Goal: Book appointment/travel/reservation

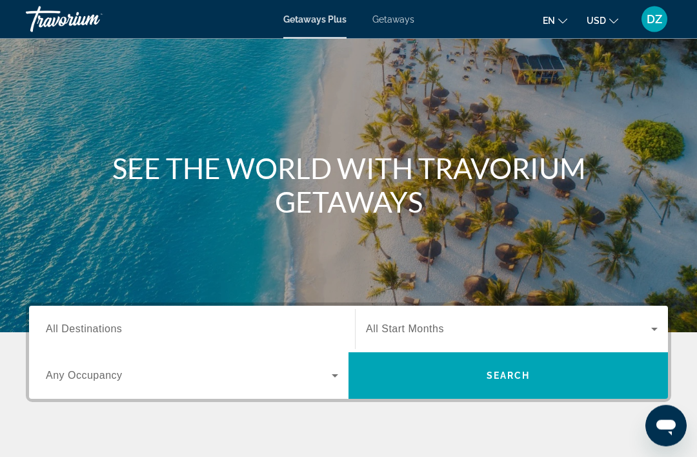
scroll to position [57, 0]
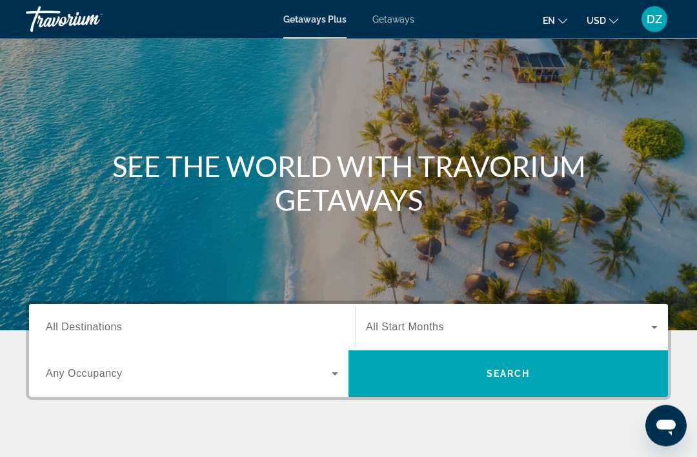
click at [80, 331] on span "All Destinations" at bounding box center [84, 327] width 76 height 11
click at [80, 331] on input "Destination All Destinations" at bounding box center [192, 327] width 293 height 15
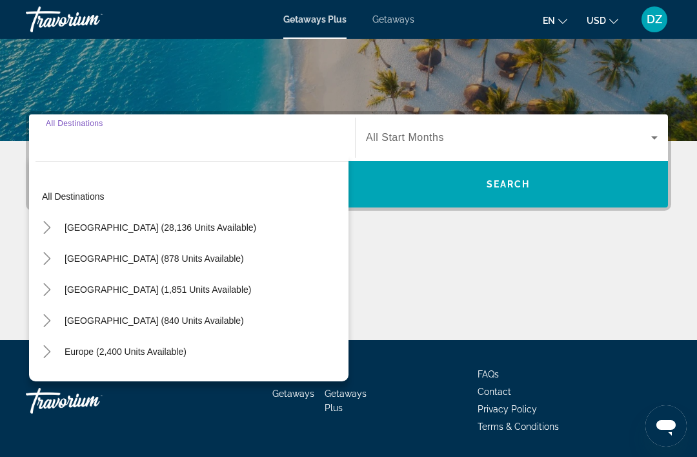
click at [77, 356] on span "Europe (2,400 units available)" at bounding box center [126, 351] width 122 height 10
type input "**********"
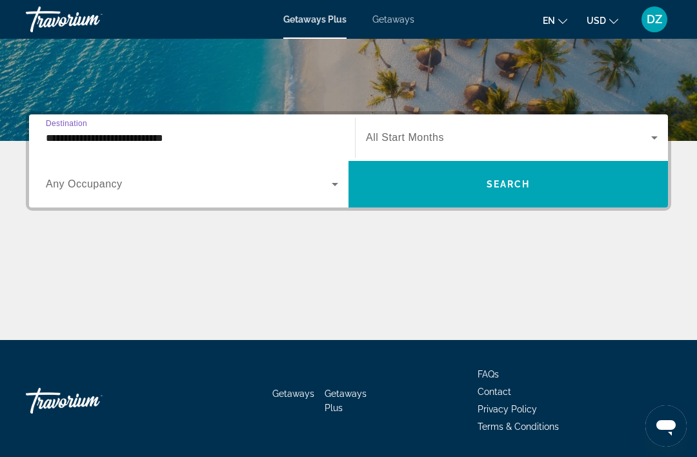
click at [658, 140] on icon "Search widget" at bounding box center [654, 137] width 15 height 15
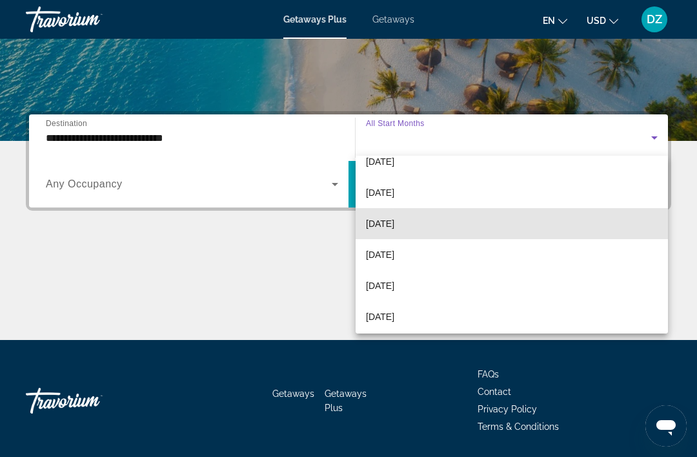
scroll to position [81, 0]
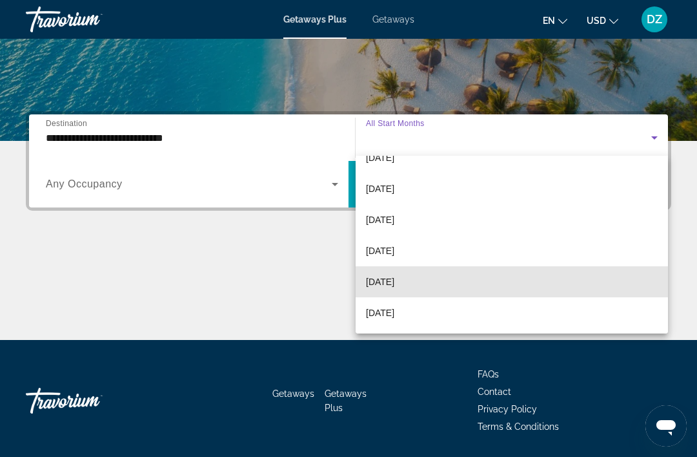
click at [414, 280] on mat-option "[DATE]" at bounding box center [512, 281] width 313 height 31
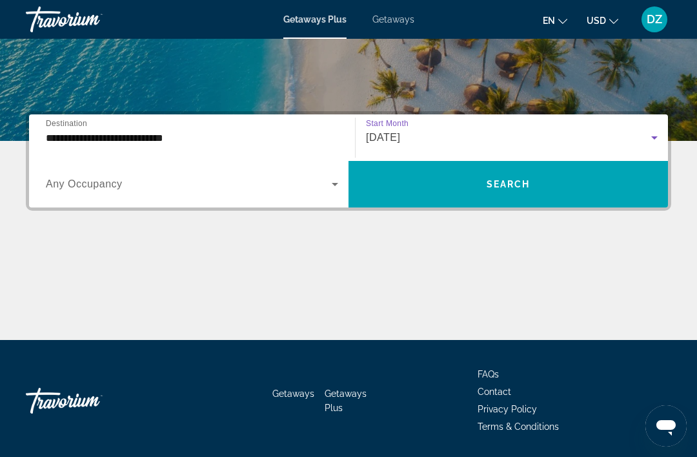
click at [336, 186] on icon "Search widget" at bounding box center [334, 183] width 15 height 15
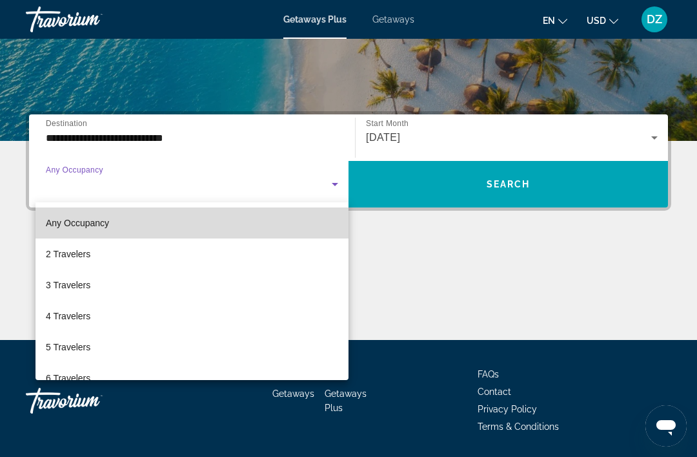
click at [97, 222] on span "Any Occupancy" at bounding box center [77, 223] width 63 height 10
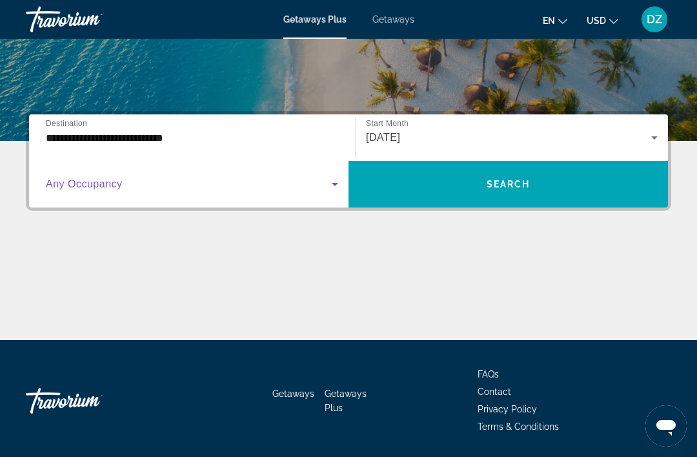
click at [541, 189] on span "Search widget" at bounding box center [509, 184] width 320 height 31
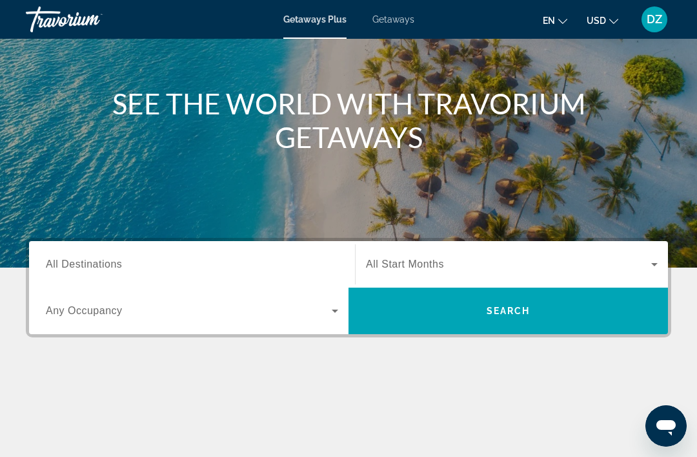
scroll to position [125, 0]
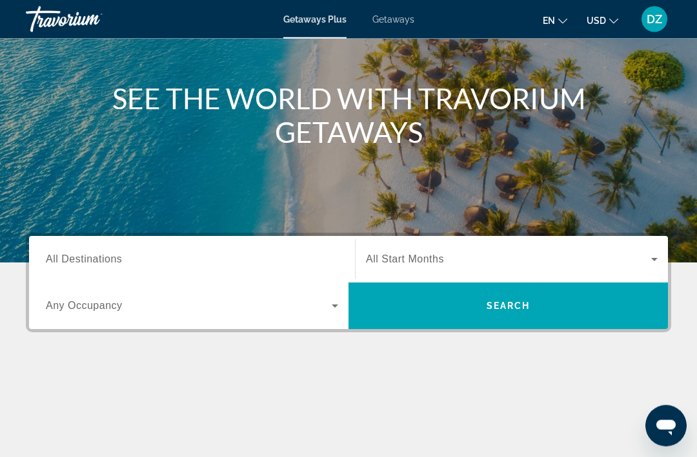
click at [111, 260] on span "All Destinations" at bounding box center [84, 259] width 76 height 11
click at [111, 260] on input "Destination All Destinations" at bounding box center [192, 260] width 293 height 15
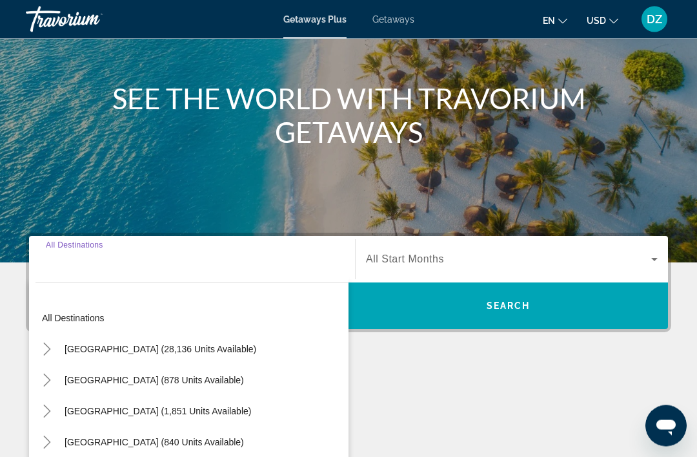
scroll to position [247, 0]
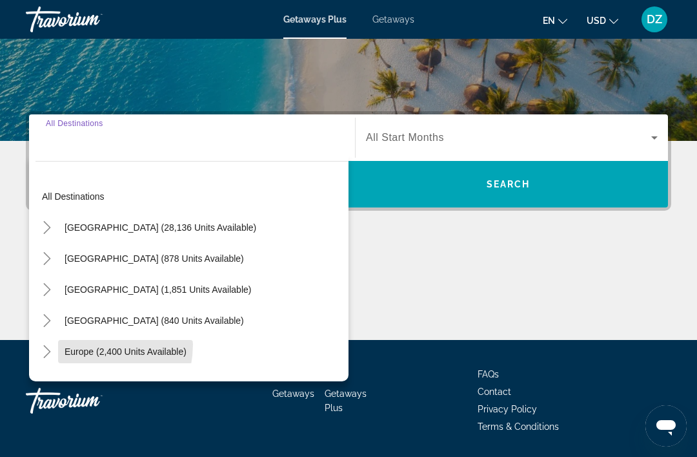
click at [84, 344] on span "Search widget" at bounding box center [125, 351] width 135 height 31
type input "**********"
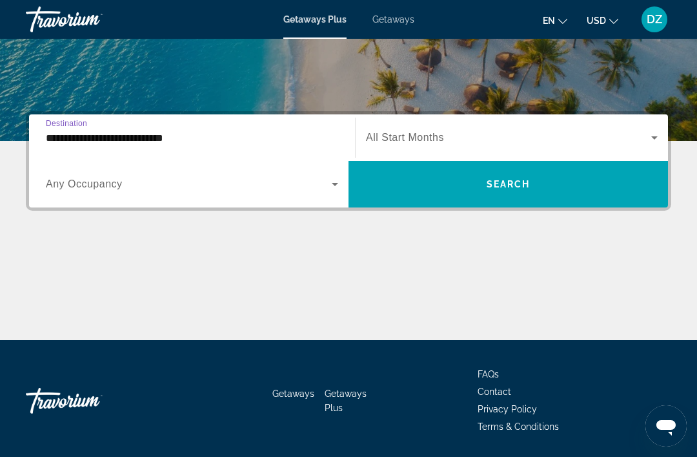
click at [652, 139] on icon "Search widget" at bounding box center [654, 137] width 15 height 15
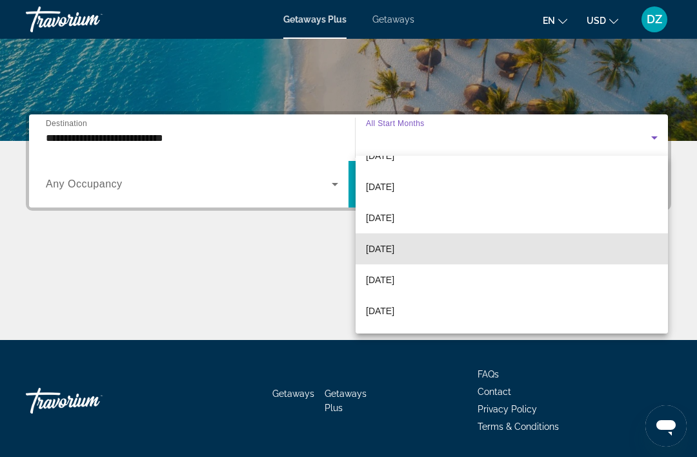
scroll to position [75, 0]
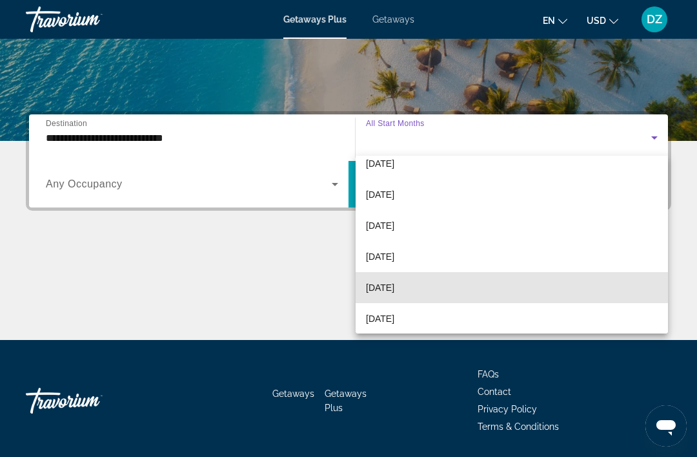
click at [447, 286] on mat-option "[DATE]" at bounding box center [512, 287] width 313 height 31
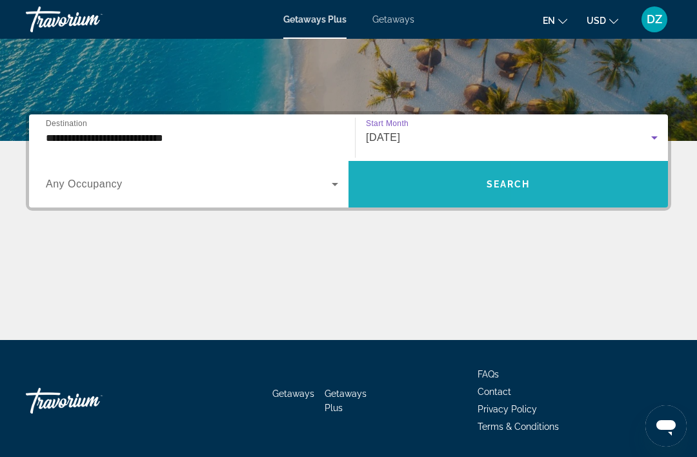
click at [544, 187] on span "Search widget" at bounding box center [509, 184] width 320 height 31
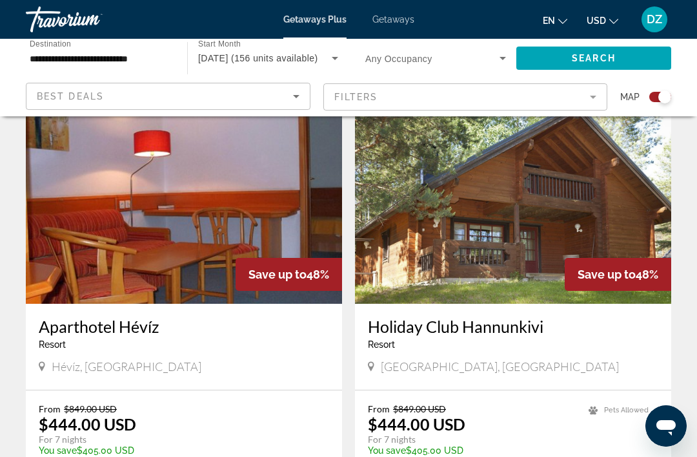
scroll to position [1343, 0]
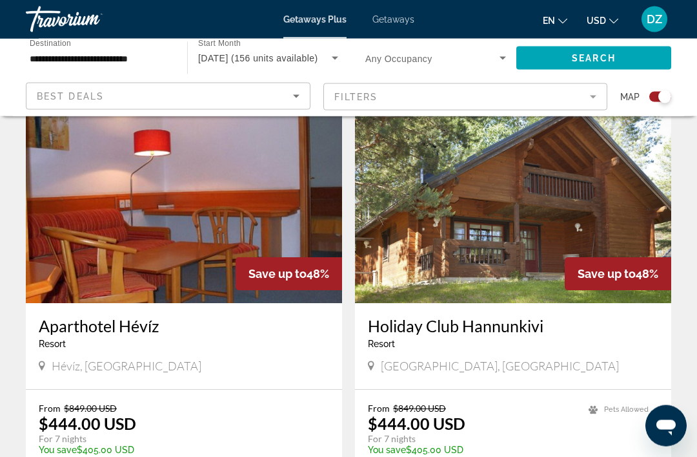
click at [587, 14] on button "USD USD ($) MXN (Mex$) CAD (Can$) GBP (£) EUR (€) AUD (A$) NZD (NZ$) CNY (CN¥)" at bounding box center [603, 20] width 32 height 19
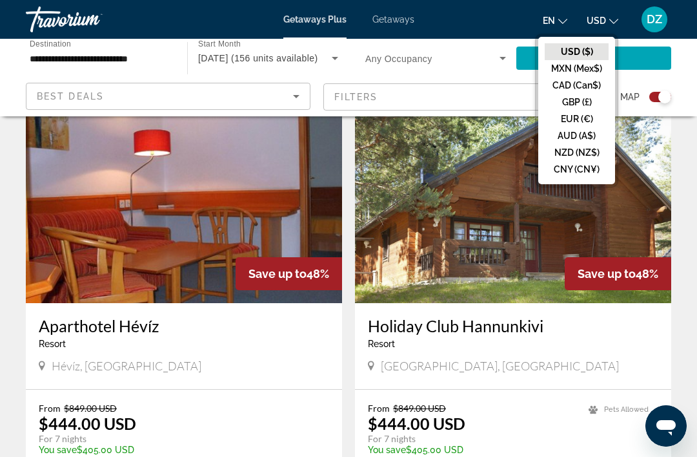
click at [561, 127] on button "EUR (€)" at bounding box center [577, 118] width 64 height 17
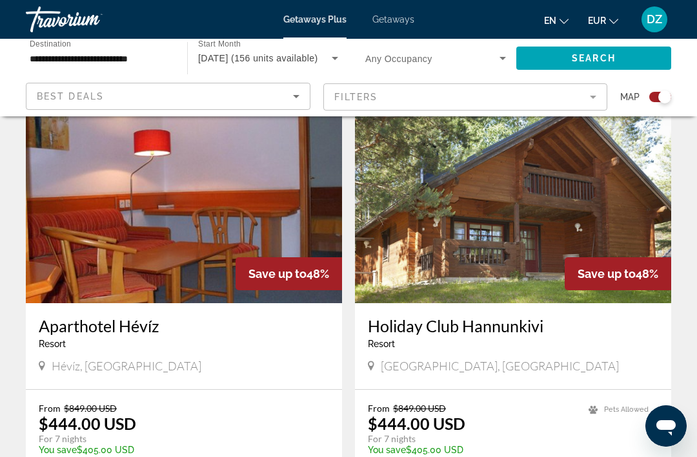
click at [594, 61] on span "Search" at bounding box center [594, 58] width 44 height 10
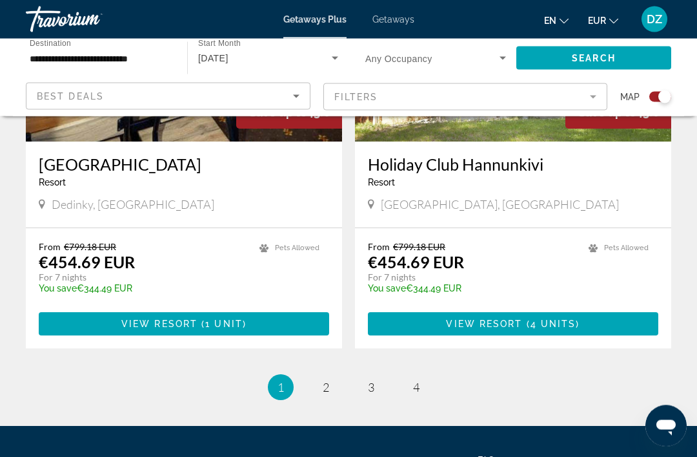
scroll to position [2909, 0]
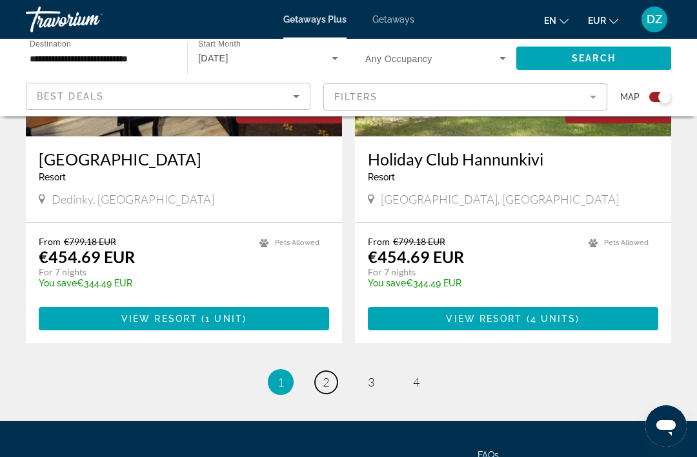
click at [329, 375] on span "2" at bounding box center [326, 382] width 6 height 14
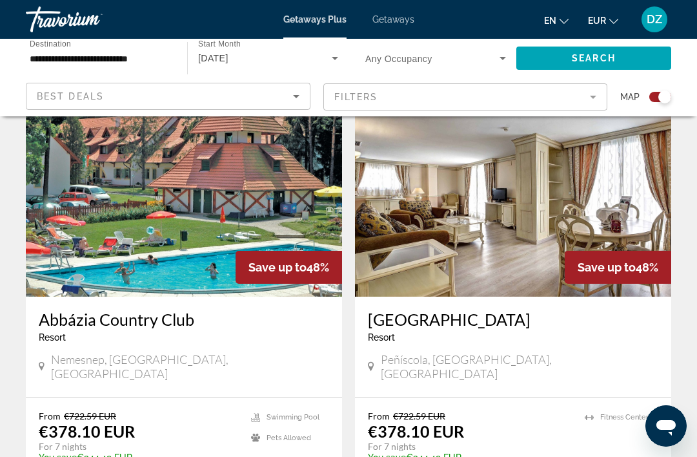
scroll to position [923, 0]
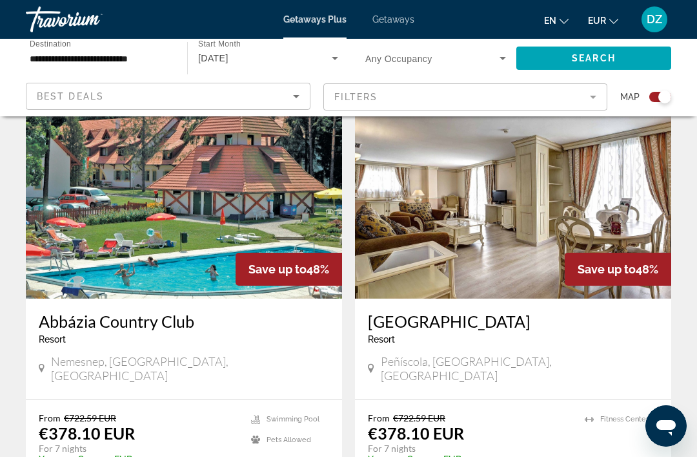
click at [66, 28] on div "Travorium" at bounding box center [90, 20] width 129 height 34
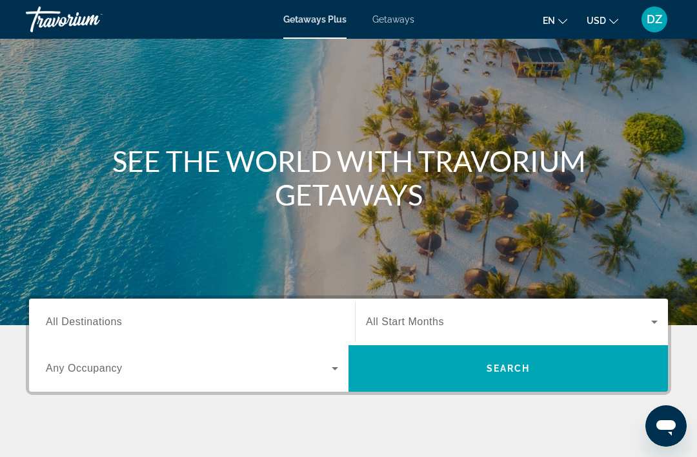
click at [99, 361] on span "Search widget" at bounding box center [189, 367] width 286 height 15
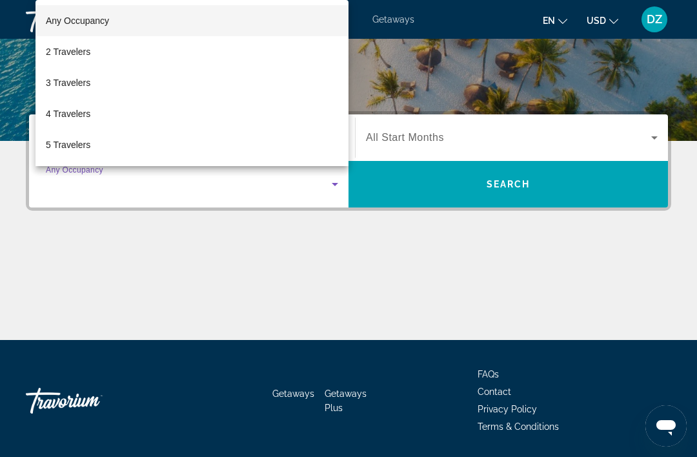
click at [70, 283] on div at bounding box center [348, 228] width 697 height 457
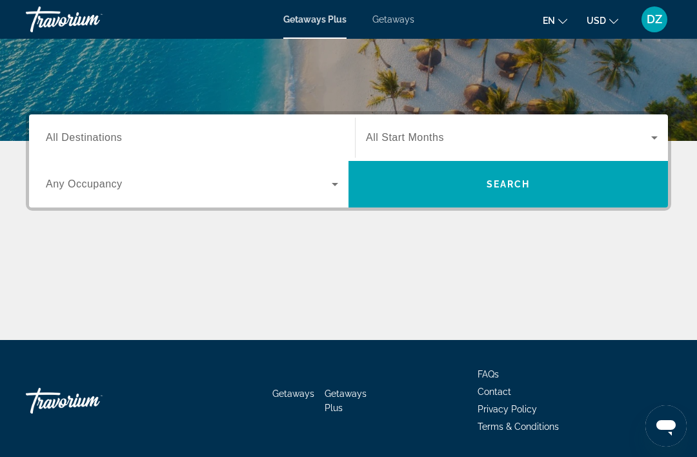
click at [93, 137] on span "All Destinations" at bounding box center [84, 137] width 76 height 11
click at [93, 137] on input "Destination All Destinations" at bounding box center [192, 137] width 293 height 15
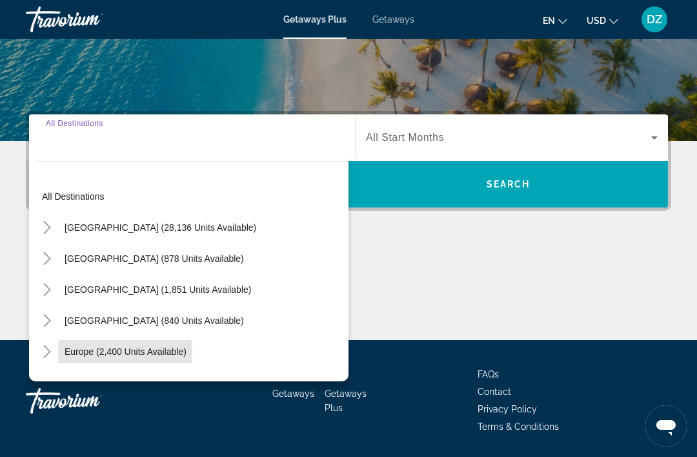
click at [90, 354] on span "Europe (2,400 units available)" at bounding box center [126, 351] width 122 height 10
type input "**********"
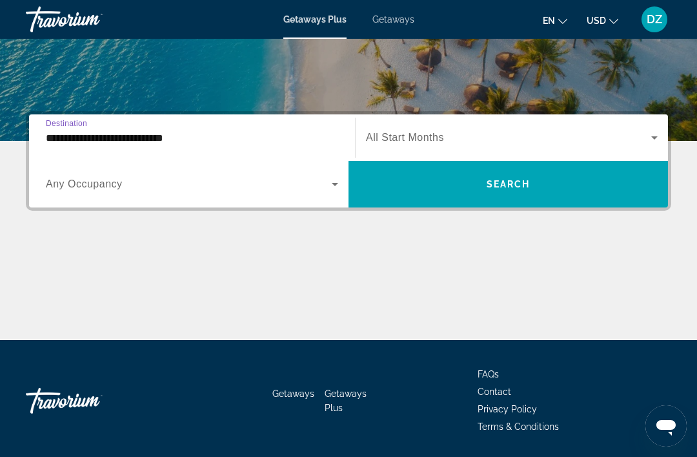
click at [652, 140] on icon "Search widget" at bounding box center [654, 137] width 15 height 15
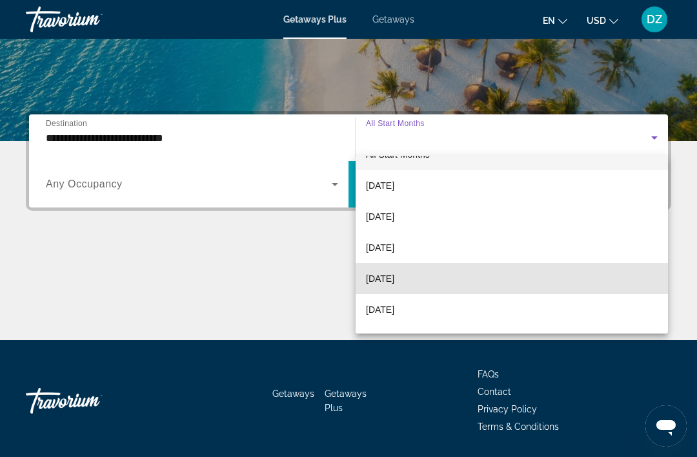
scroll to position [21, 0]
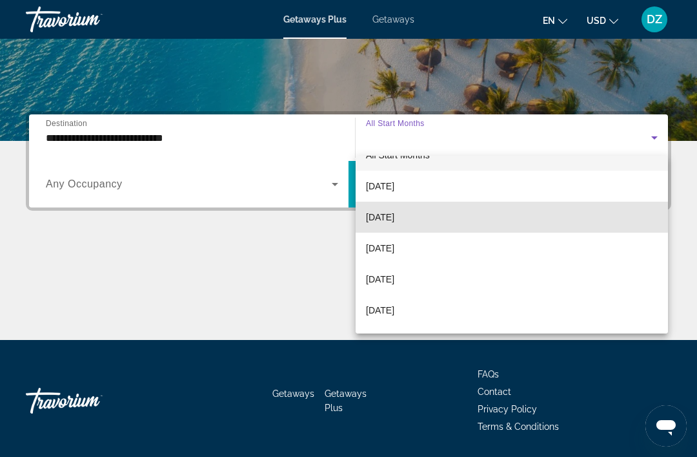
click at [395, 214] on span "[DATE]" at bounding box center [380, 216] width 28 height 15
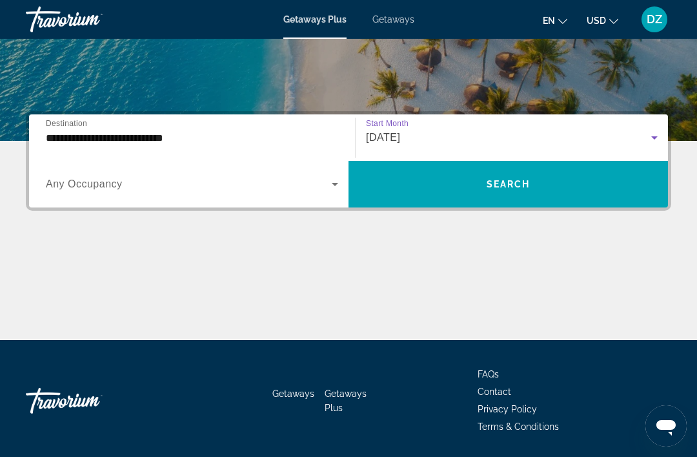
click at [594, 26] on button "USD USD ($) MXN (Mex$) CAD (Can$) GBP (£) EUR (€) AUD (A$) NZD (NZ$) CNY (CN¥)" at bounding box center [603, 20] width 32 height 19
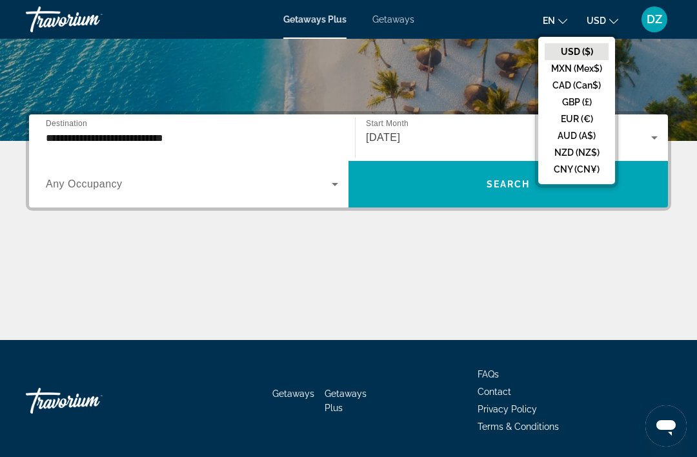
click at [569, 127] on button "EUR (€)" at bounding box center [577, 118] width 64 height 17
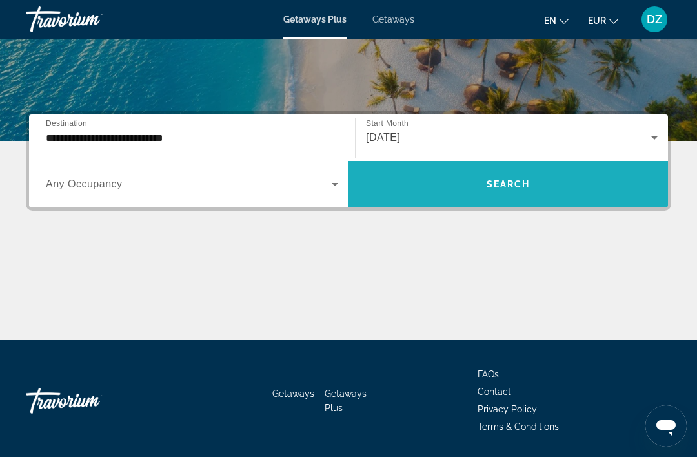
click at [530, 182] on span "Search" at bounding box center [509, 184] width 44 height 10
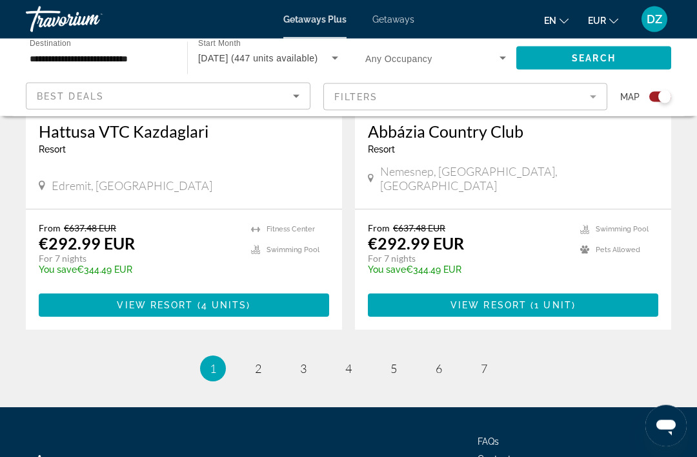
scroll to position [2885, 0]
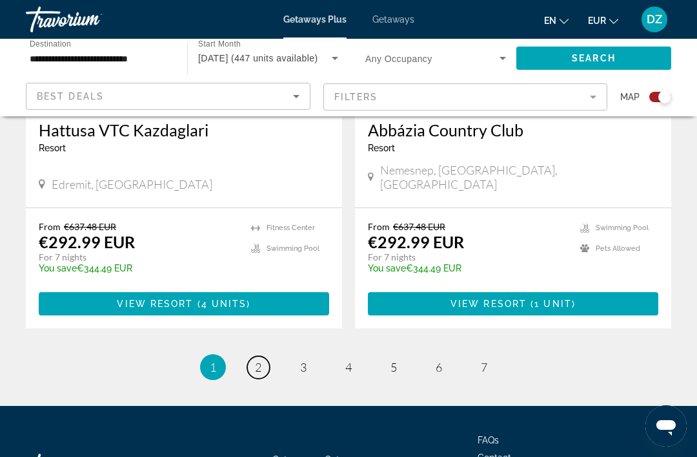
click at [269, 356] on link "page 2" at bounding box center [258, 367] width 23 height 23
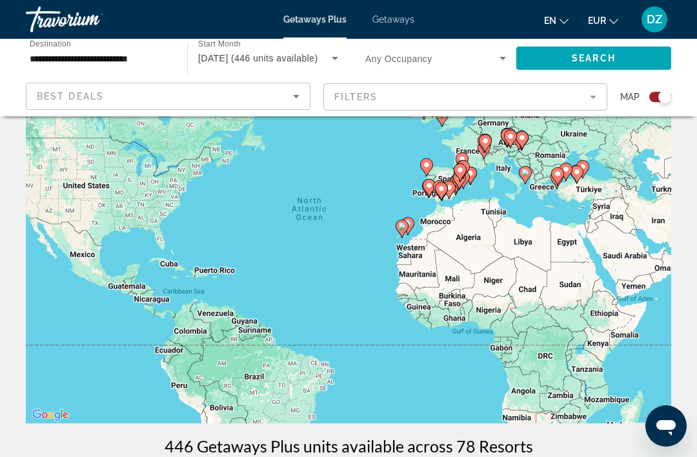
scroll to position [93, 0]
